Goal: Obtain resource: Download file/media

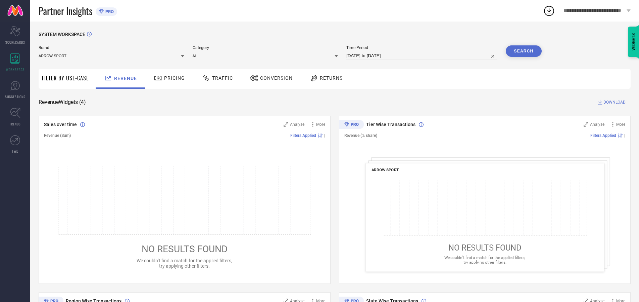
click at [216, 78] on span "Traffic" at bounding box center [222, 77] width 21 height 5
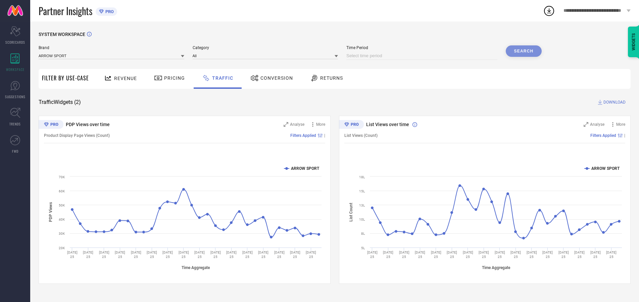
click at [423, 56] on input at bounding box center [422, 56] width 151 height 8
select select "7"
select select "2025"
select select "8"
select select "2025"
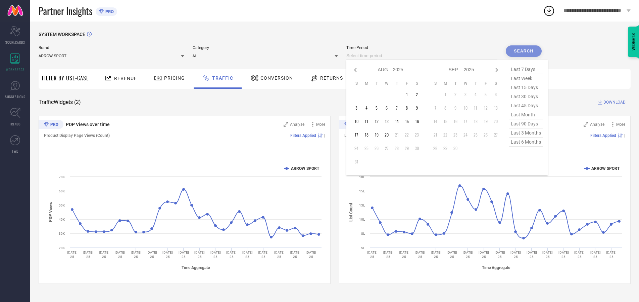
click at [389, 135] on td "20" at bounding box center [387, 135] width 10 height 10
type input "[DATE] to [DATE]"
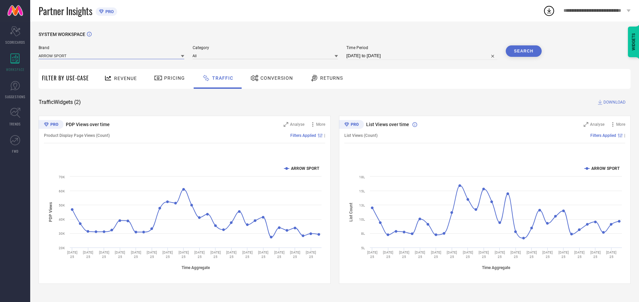
click at [112, 55] on input at bounding box center [112, 55] width 146 height 7
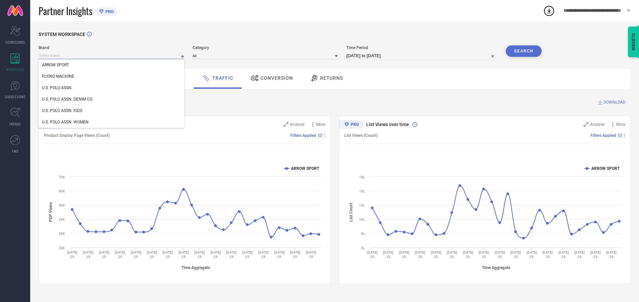
click at [112, 55] on input at bounding box center [112, 55] width 146 height 7
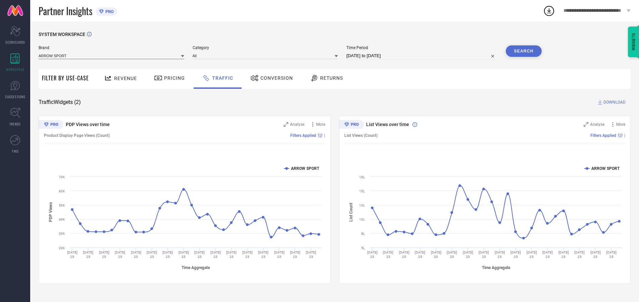
click at [112, 55] on input at bounding box center [112, 55] width 146 height 7
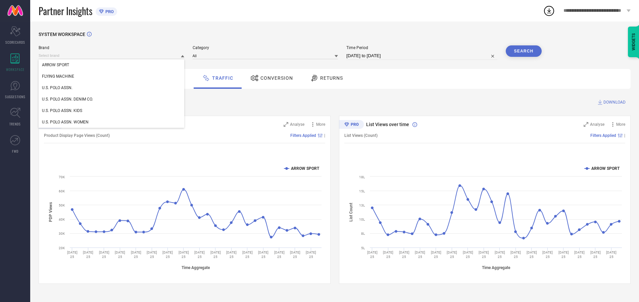
click at [112, 88] on div "U.S. POLO ASSN." at bounding box center [112, 87] width 146 height 11
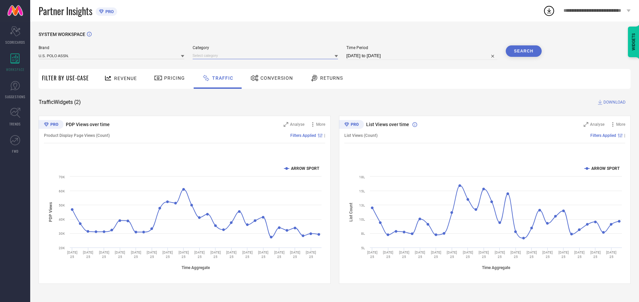
click at [267, 55] on input at bounding box center [266, 55] width 146 height 7
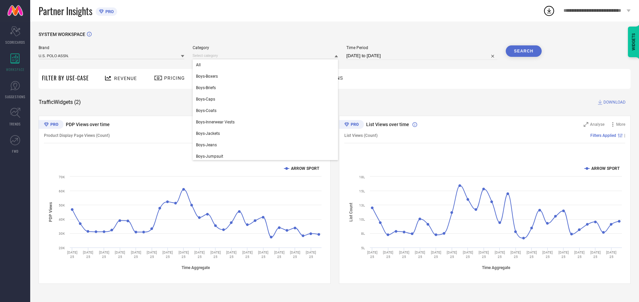
click at [267, 65] on div "All" at bounding box center [266, 64] width 146 height 11
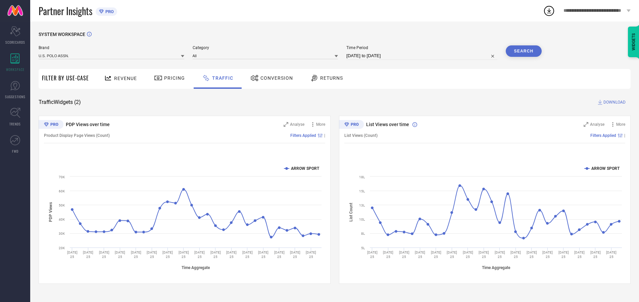
click at [524, 51] on button "Search" at bounding box center [524, 50] width 36 height 11
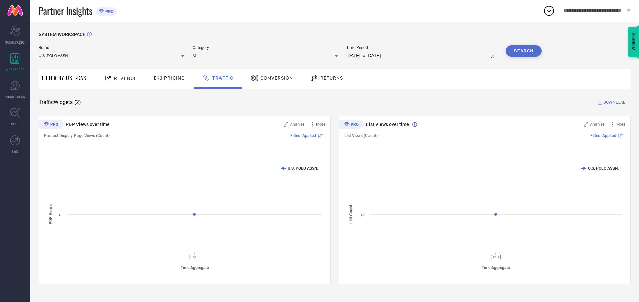
click at [614, 102] on span "DOWNLOAD" at bounding box center [615, 102] width 22 height 7
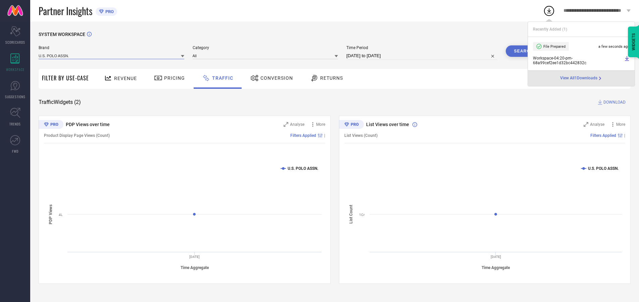
click at [112, 55] on input at bounding box center [112, 55] width 146 height 7
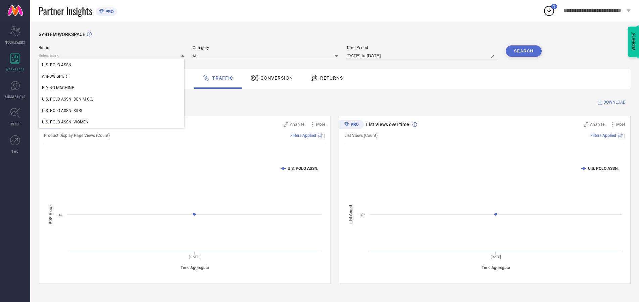
click at [112, 99] on div "U.S. POLO ASSN. DENIM CO." at bounding box center [112, 98] width 146 height 11
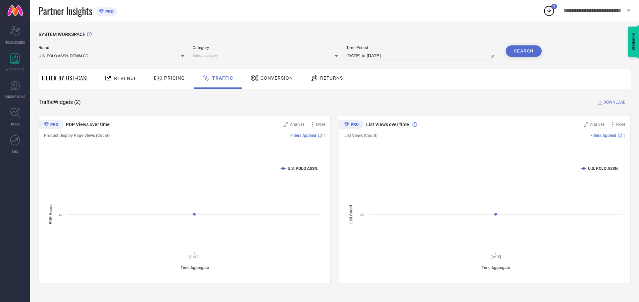
click at [267, 55] on input at bounding box center [266, 55] width 146 height 7
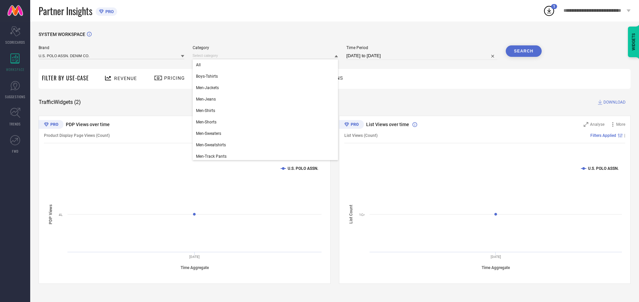
click at [267, 65] on div "All" at bounding box center [266, 64] width 146 height 11
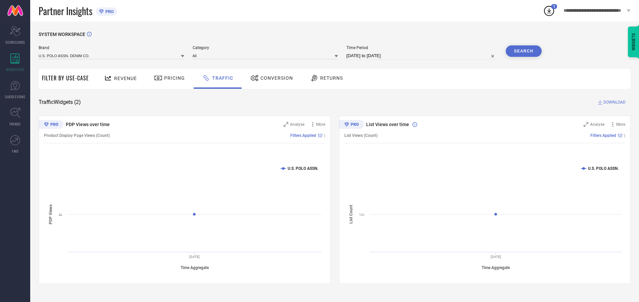
click at [524, 51] on button "Search" at bounding box center [524, 50] width 36 height 11
click at [614, 102] on span "DOWNLOAD" at bounding box center [615, 102] width 22 height 7
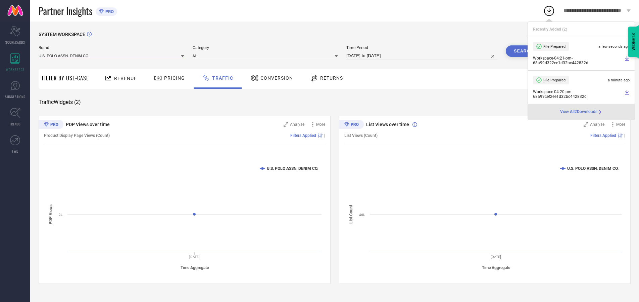
click at [112, 55] on input at bounding box center [112, 55] width 146 height 7
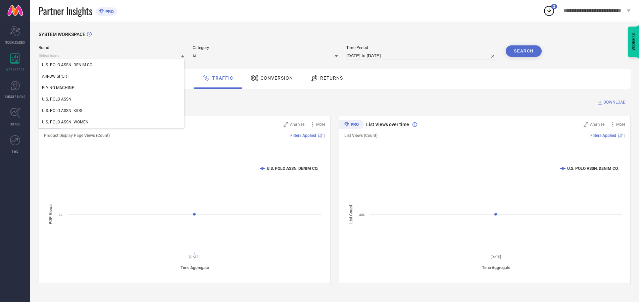
click at [112, 110] on div "U.S. POLO ASSN. KIDS" at bounding box center [112, 110] width 146 height 11
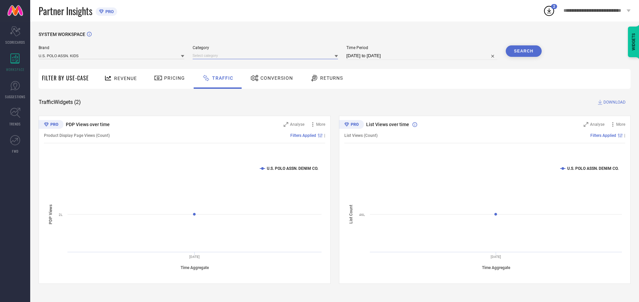
click at [267, 55] on input at bounding box center [266, 55] width 146 height 7
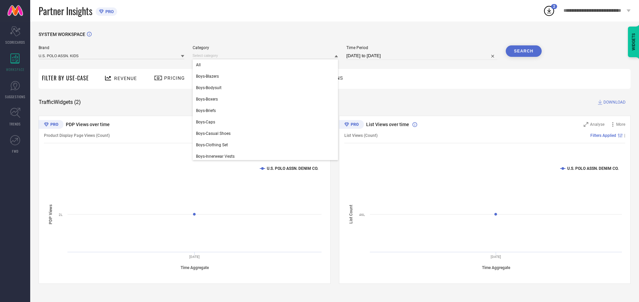
click at [267, 65] on div "All" at bounding box center [266, 64] width 146 height 11
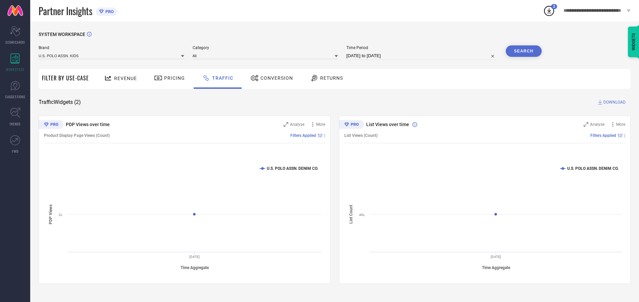
click at [524, 51] on button "Search" at bounding box center [524, 50] width 36 height 11
click at [614, 102] on span "DOWNLOAD" at bounding box center [615, 102] width 22 height 7
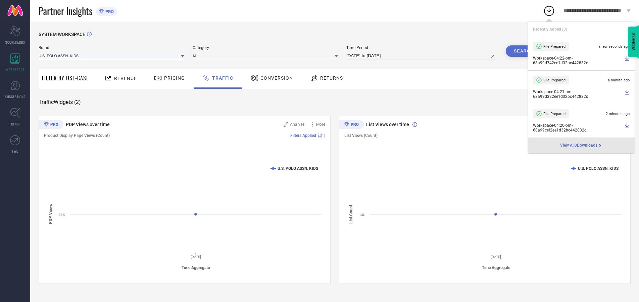
click at [112, 55] on input at bounding box center [112, 55] width 146 height 7
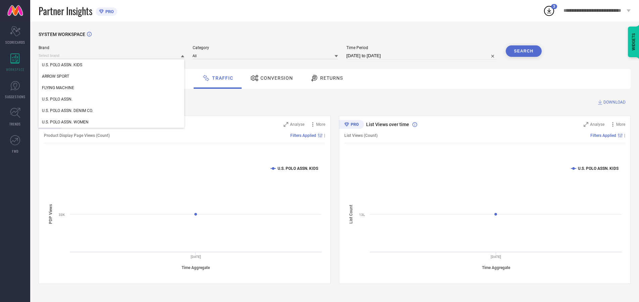
click at [112, 122] on div "U.S. POLO ASSN. WOMEN" at bounding box center [112, 121] width 146 height 11
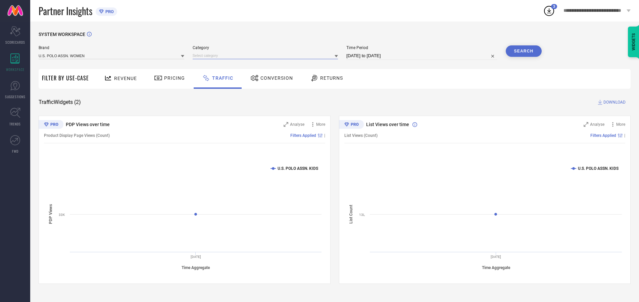
click at [267, 55] on input at bounding box center [266, 55] width 146 height 7
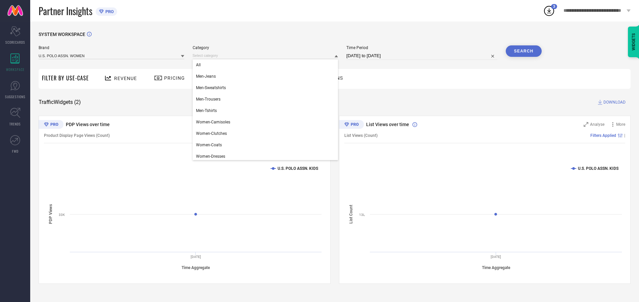
click at [267, 65] on div "All" at bounding box center [266, 64] width 146 height 11
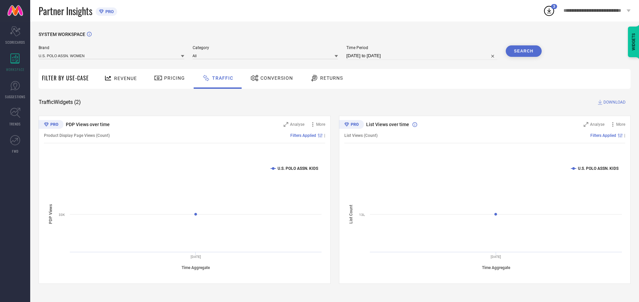
click at [524, 51] on button "Search" at bounding box center [524, 50] width 36 height 11
click at [614, 102] on span "DOWNLOAD" at bounding box center [615, 102] width 22 height 7
